Goal: Task Accomplishment & Management: Manage account settings

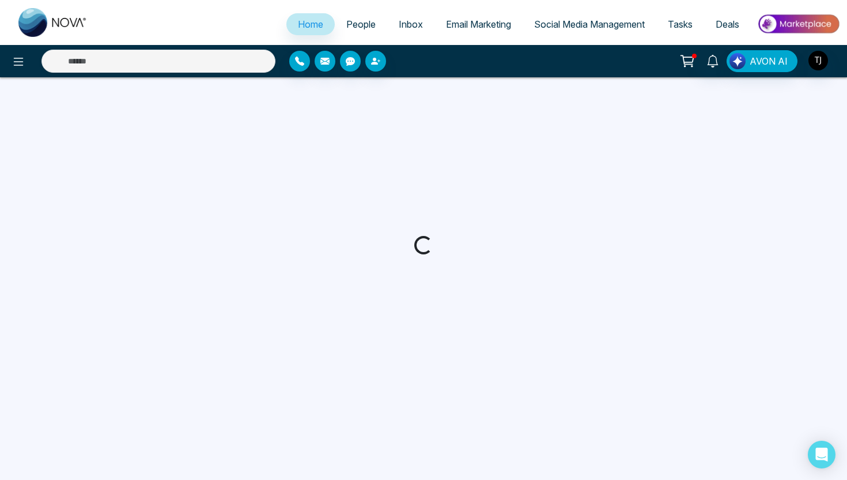
select select "*"
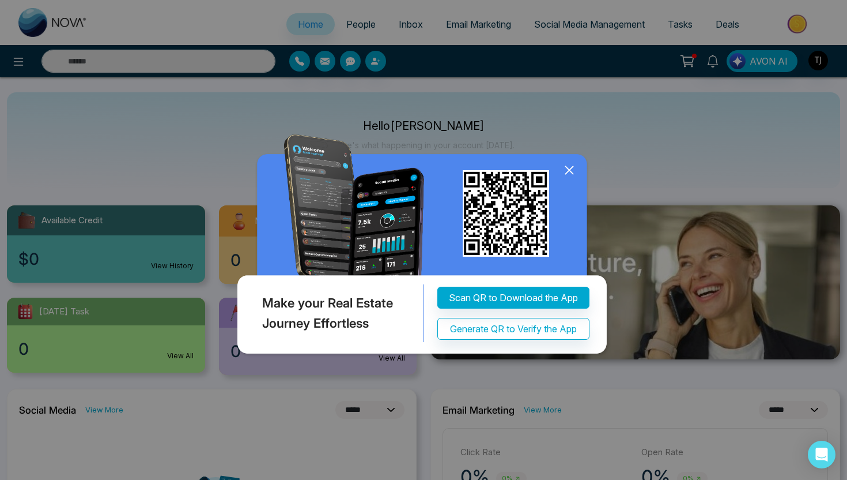
click at [559, 172] on img at bounding box center [424, 246] width 378 height 224
click at [571, 167] on icon at bounding box center [569, 169] width 17 height 17
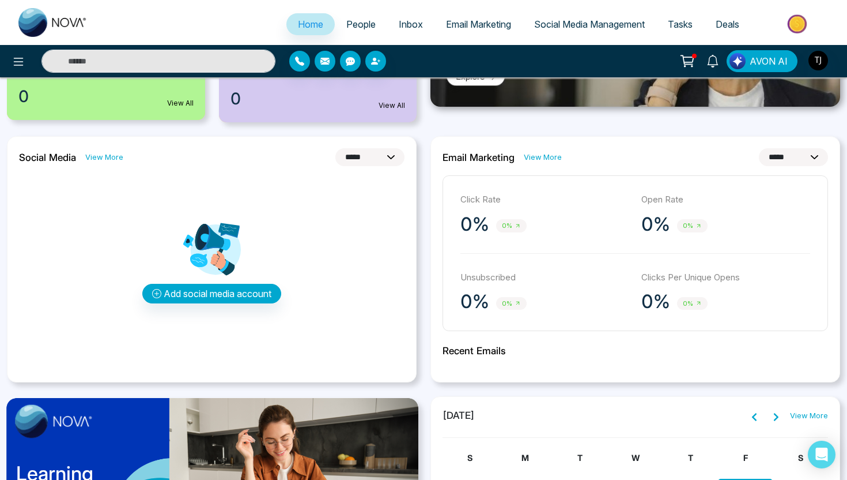
scroll to position [248, 0]
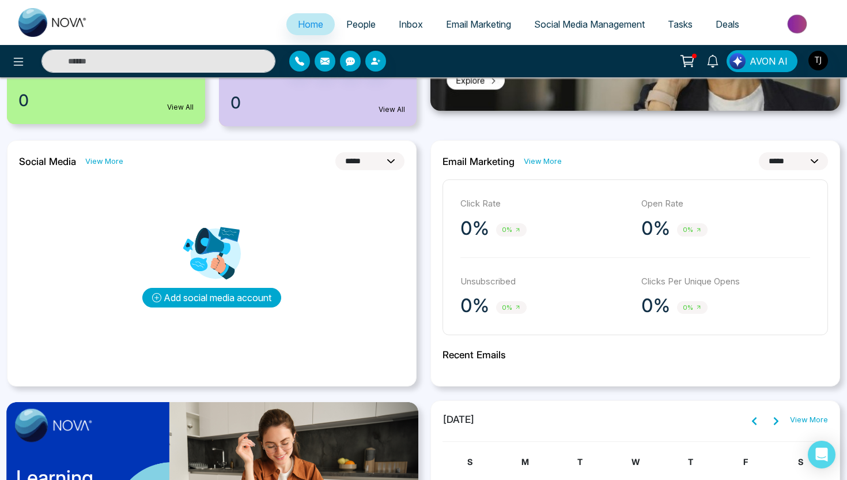
click at [229, 300] on button "Add social media account" at bounding box center [211, 298] width 139 height 20
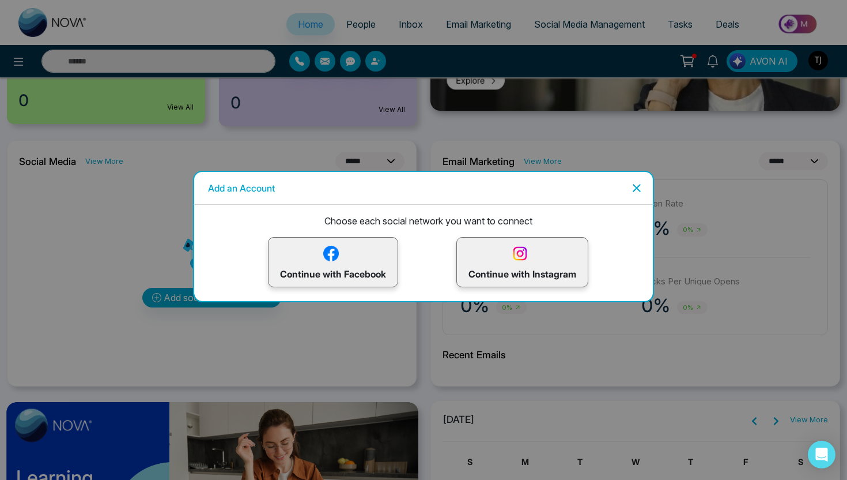
click at [633, 182] on icon "Close" at bounding box center [637, 188] width 14 height 14
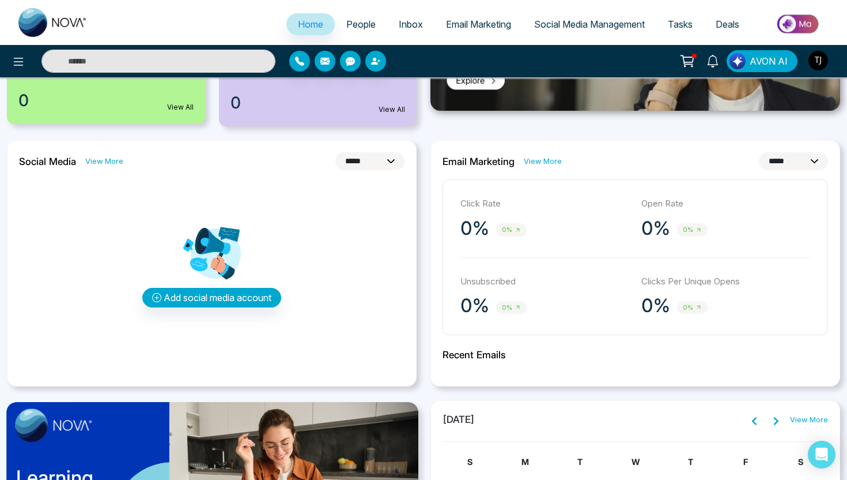
click at [601, 28] on span "Social Media Management" at bounding box center [589, 24] width 111 height 12
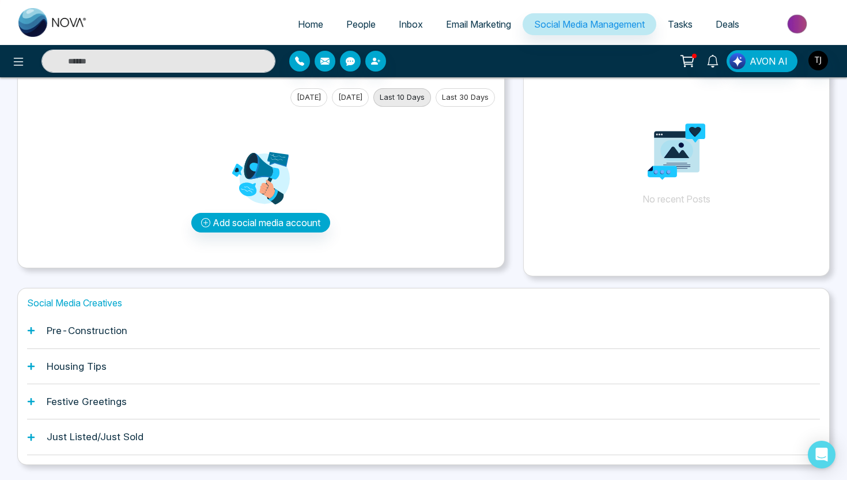
scroll to position [86, 0]
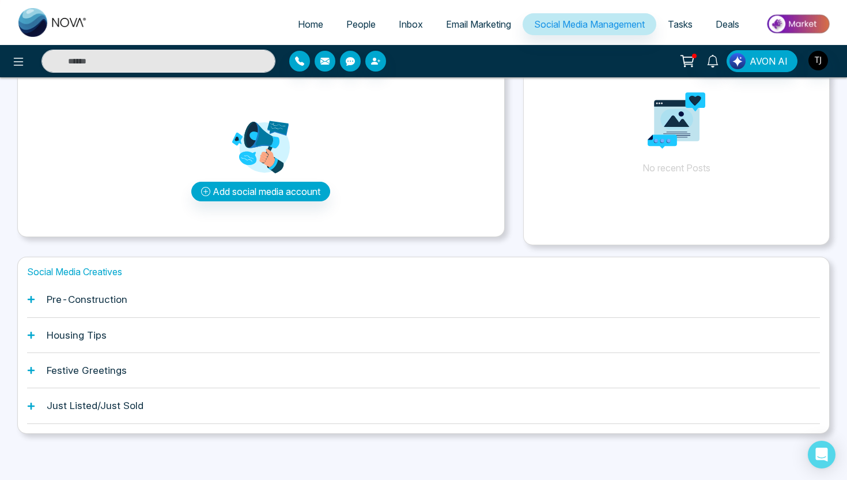
click at [293, 360] on div "Festive Greetings" at bounding box center [423, 370] width 793 height 35
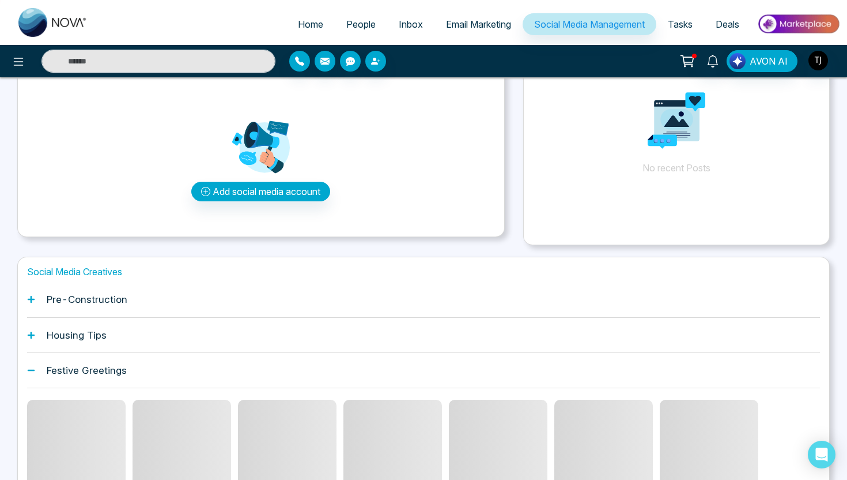
scroll to position [259, 0]
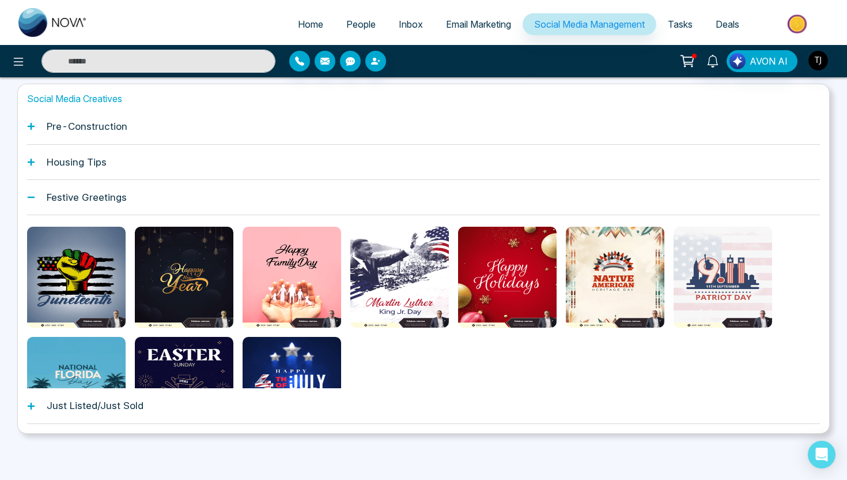
click at [294, 412] on div "Just Listed/Just Sold" at bounding box center [423, 405] width 793 height 35
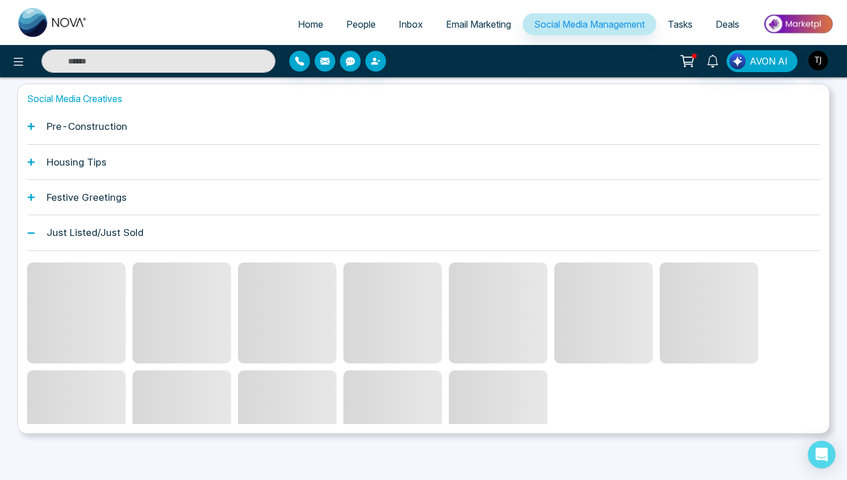
scroll to position [123, 0]
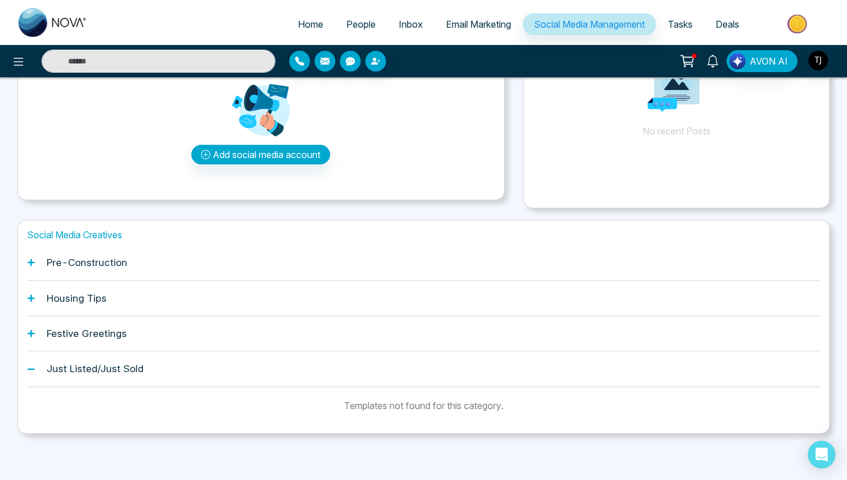
click at [208, 317] on div "Festive Greetings" at bounding box center [423, 333] width 793 height 35
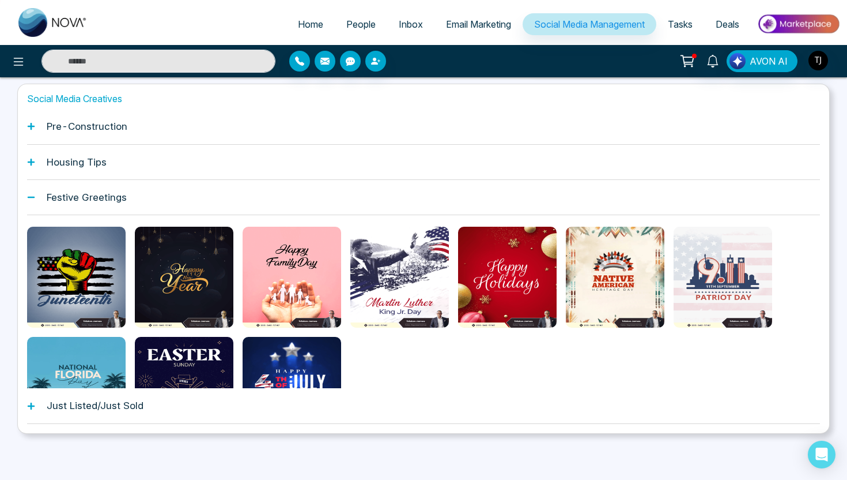
click at [178, 209] on div "Festive Greetings" at bounding box center [423, 197] width 793 height 35
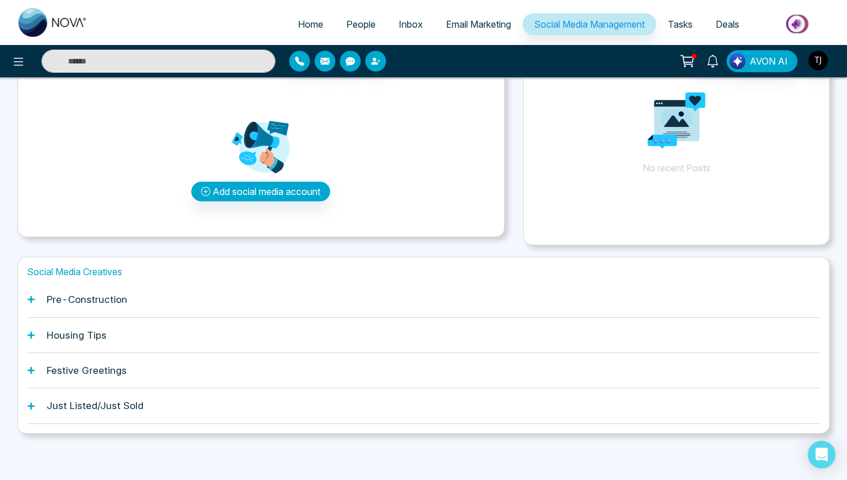
click at [184, 301] on div "Pre-Construction" at bounding box center [423, 299] width 793 height 35
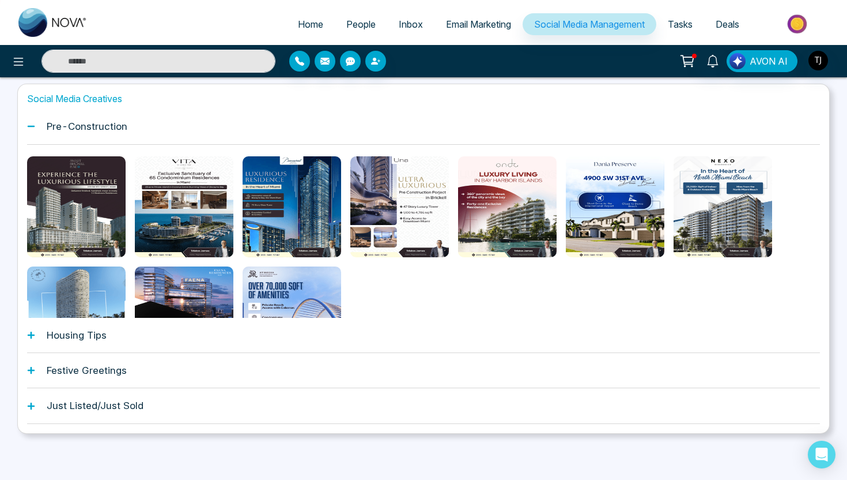
click at [188, 343] on div "Housing Tips" at bounding box center [423, 335] width 793 height 35
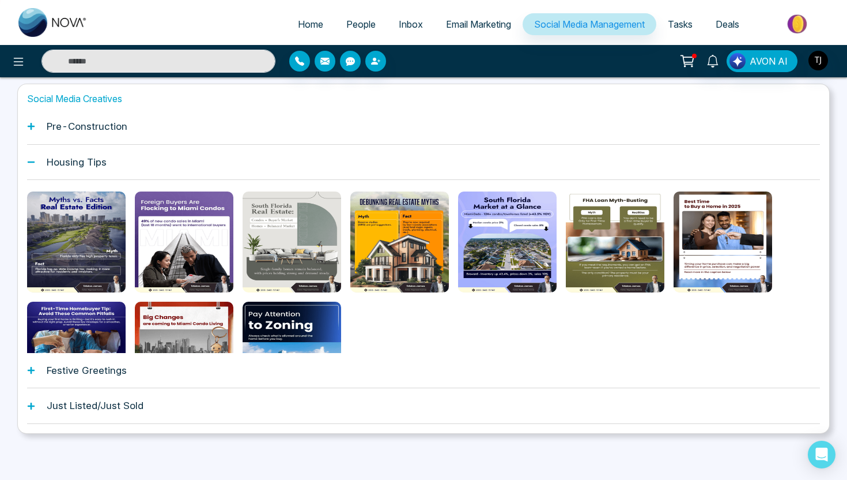
click at [201, 375] on div "Festive Greetings" at bounding box center [423, 370] width 793 height 35
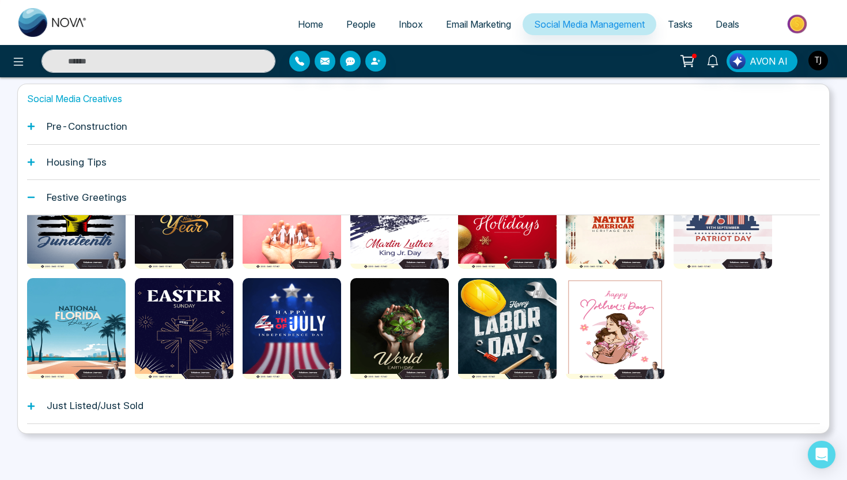
scroll to position [61, 0]
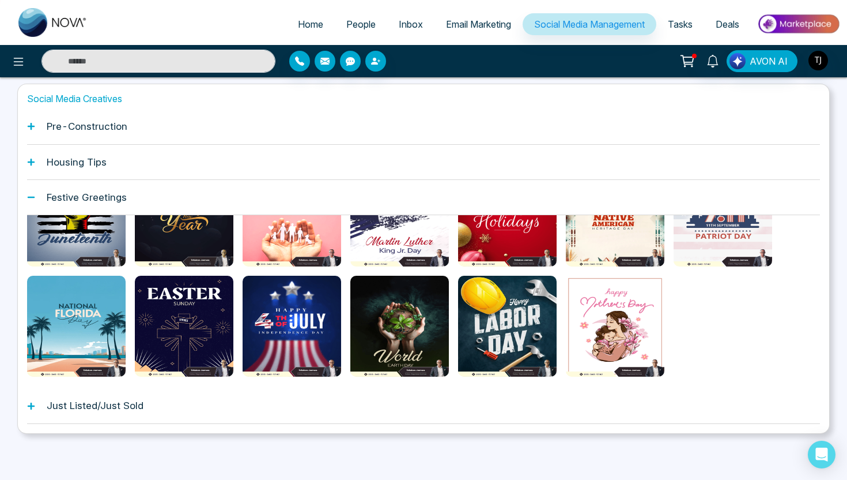
click at [85, 148] on div "Housing Tips" at bounding box center [423, 162] width 793 height 35
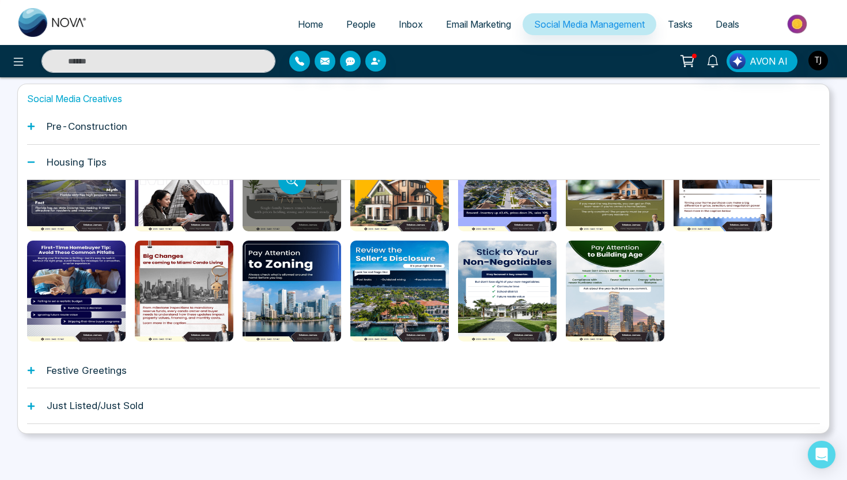
scroll to position [0, 0]
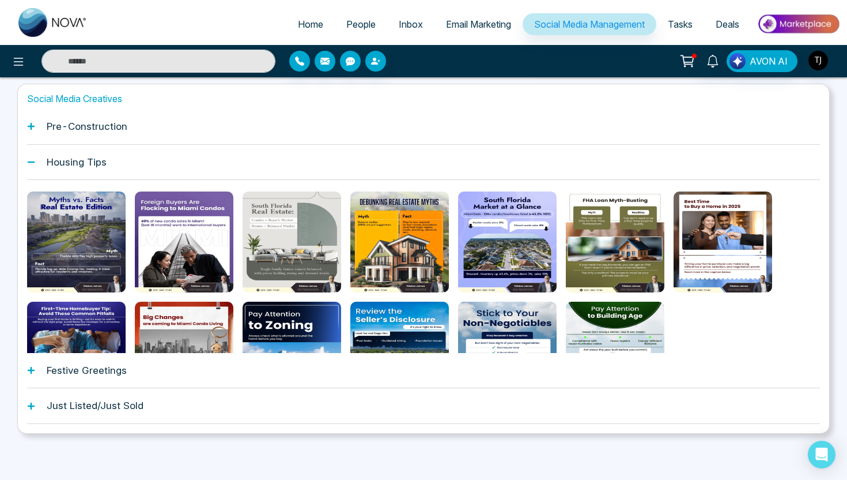
click at [115, 131] on h1 "Pre-Construction" at bounding box center [87, 126] width 81 height 12
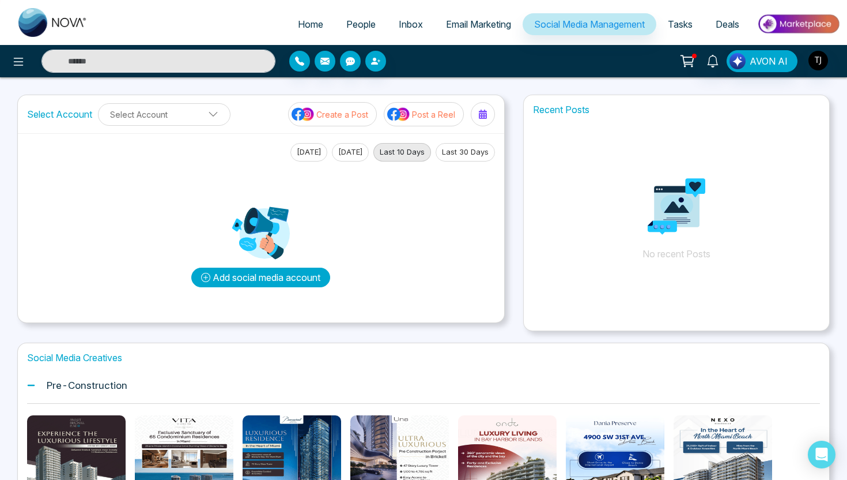
click at [237, 282] on button "Add social media account" at bounding box center [260, 277] width 139 height 20
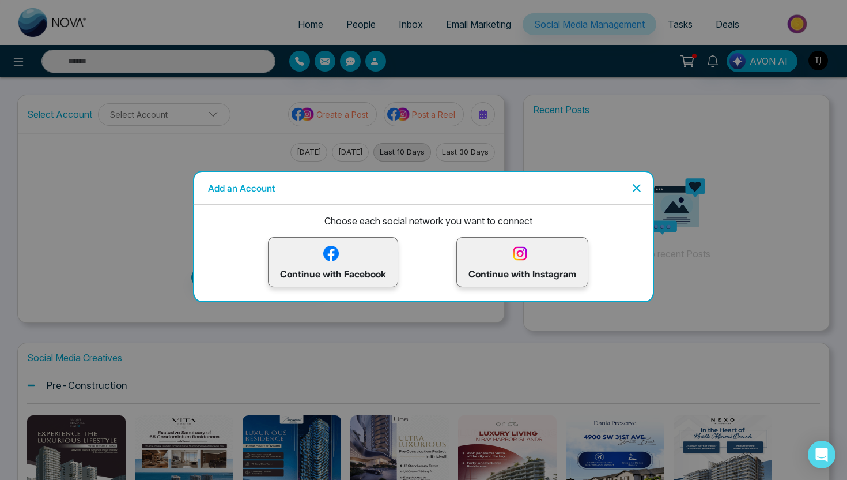
click at [374, 259] on p "Continue with Facebook" at bounding box center [333, 261] width 106 height 37
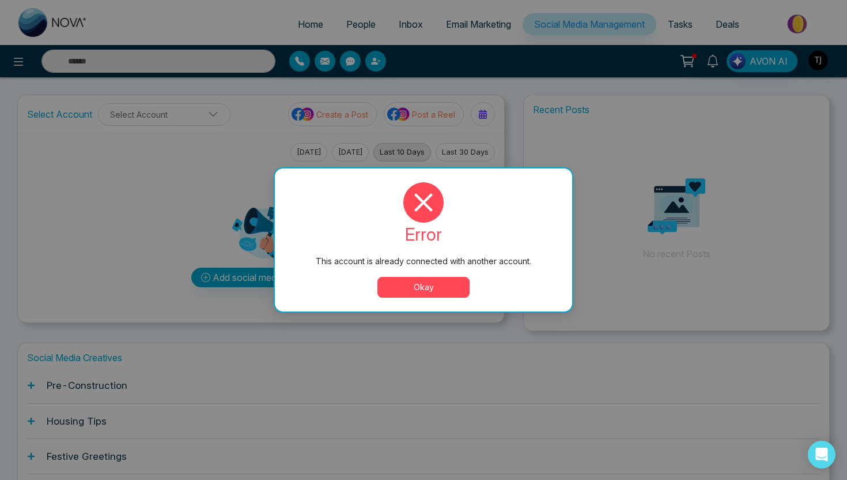
click at [426, 282] on button "Okay" at bounding box center [424, 287] width 92 height 21
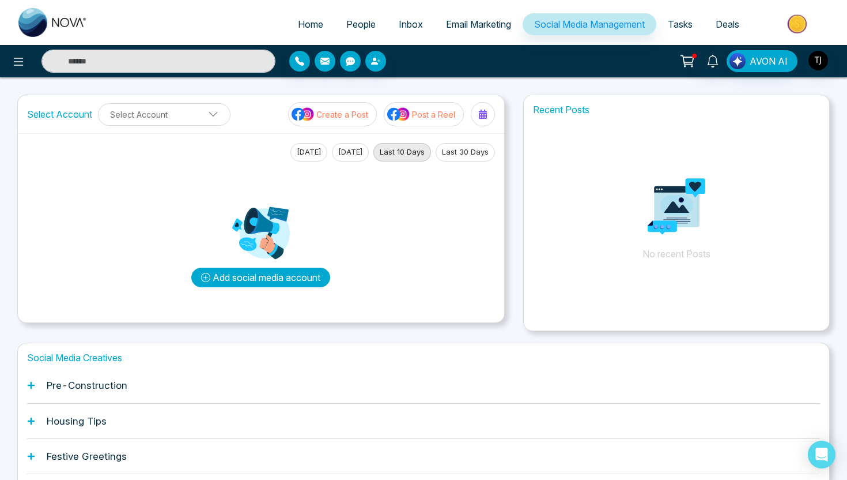
click at [234, 281] on button "Add social media account" at bounding box center [260, 277] width 139 height 20
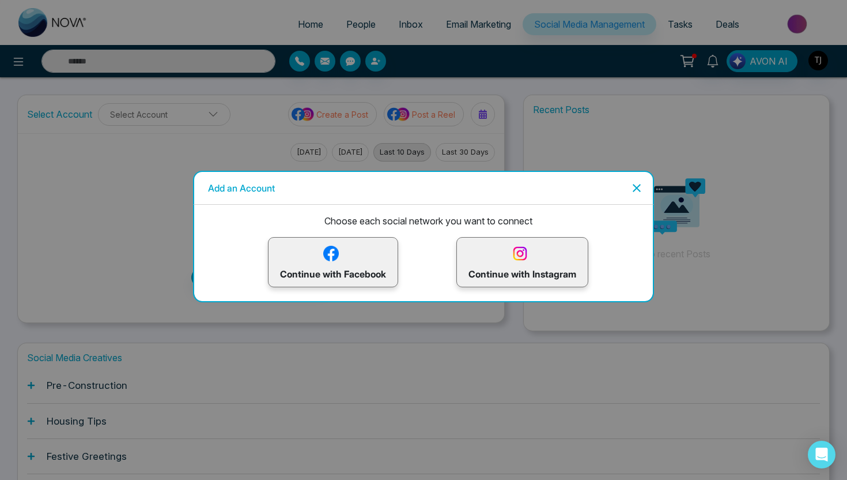
click at [635, 183] on icon "Close" at bounding box center [637, 188] width 14 height 14
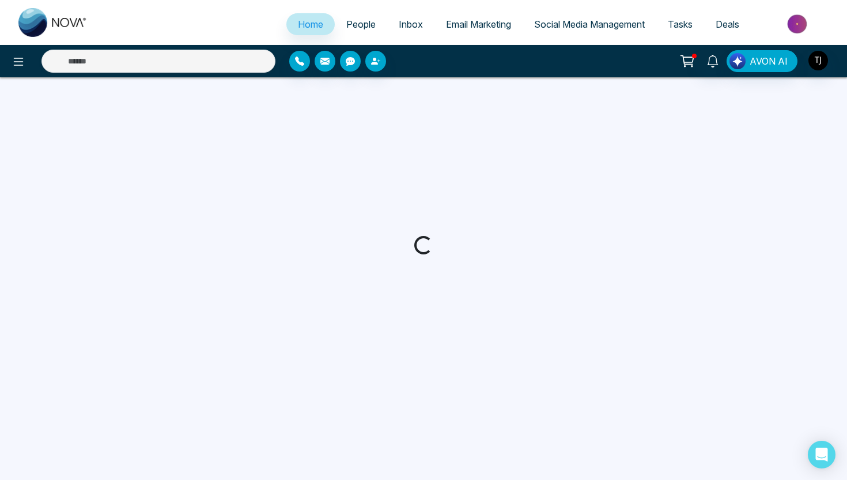
select select "*"
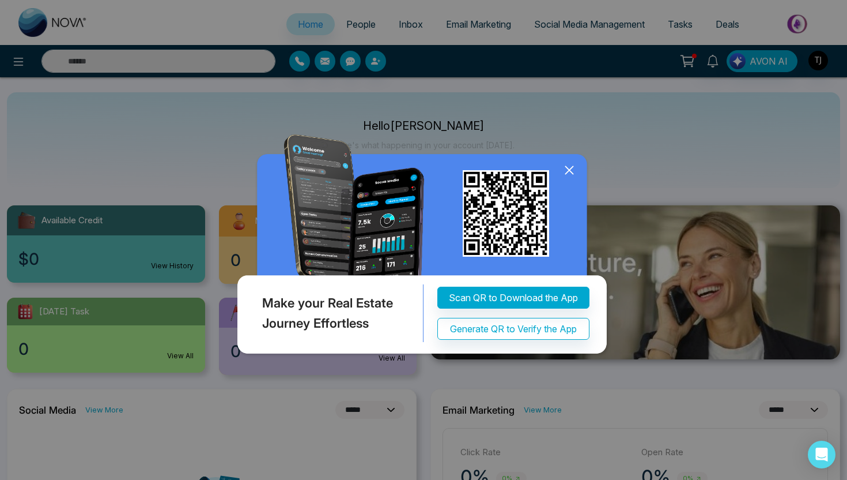
click at [571, 182] on img at bounding box center [424, 246] width 378 height 224
click at [574, 164] on icon at bounding box center [569, 169] width 17 height 17
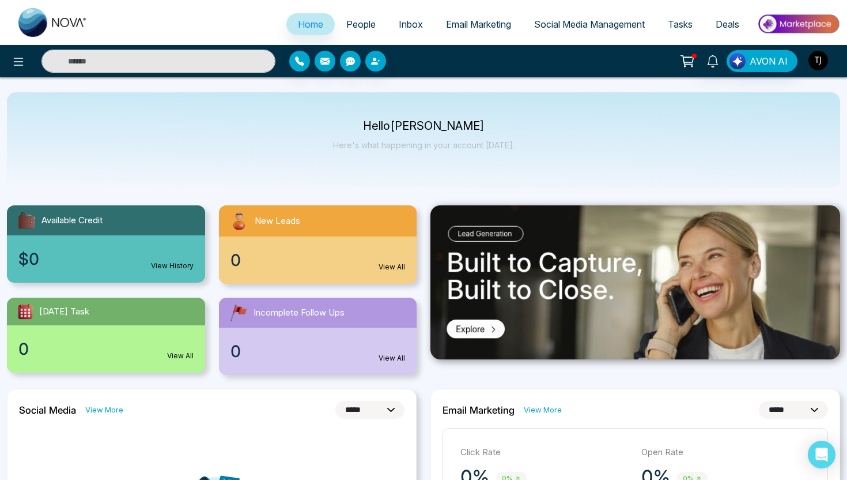
click at [826, 62] on img "button" at bounding box center [819, 61] width 20 height 20
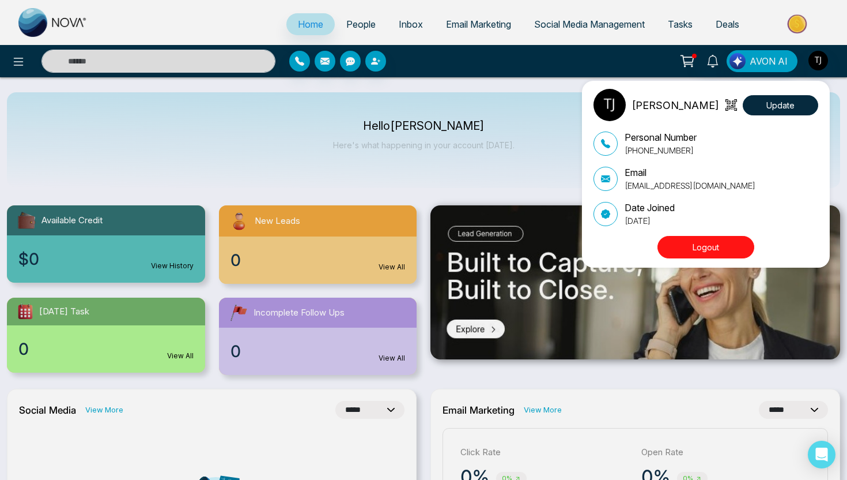
click at [701, 243] on button "Logout" at bounding box center [706, 247] width 97 height 22
